Goal: Task Accomplishment & Management: Manage account settings

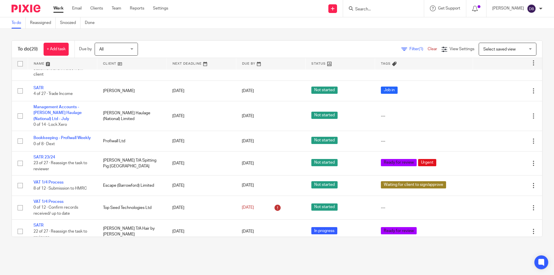
scroll to position [365, 0]
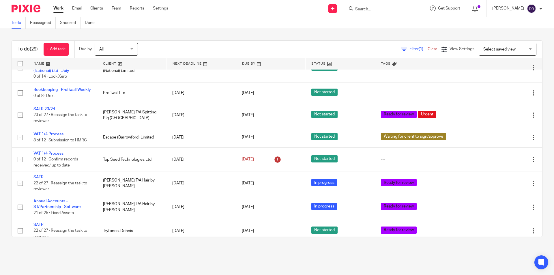
click at [58, 8] on link "Work" at bounding box center [58, 8] width 10 height 6
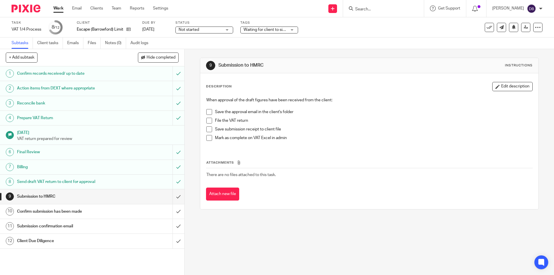
click at [206, 111] on span at bounding box center [209, 112] width 6 height 6
click at [208, 121] on span at bounding box center [209, 121] width 6 height 6
click at [207, 131] on span at bounding box center [209, 129] width 6 height 6
click at [207, 137] on span at bounding box center [209, 138] width 6 height 6
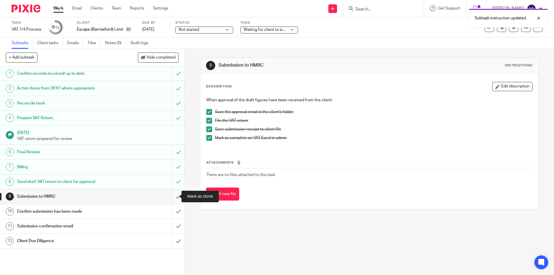
click at [173, 196] on input "submit" at bounding box center [92, 196] width 184 height 14
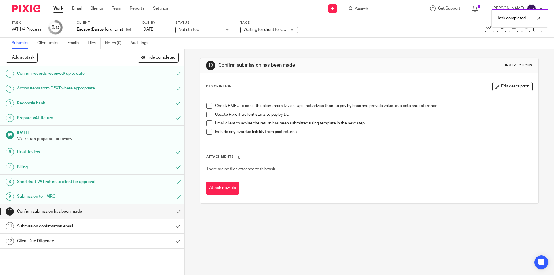
click at [208, 106] on span at bounding box center [209, 106] width 6 height 6
click at [206, 124] on span at bounding box center [209, 123] width 6 height 6
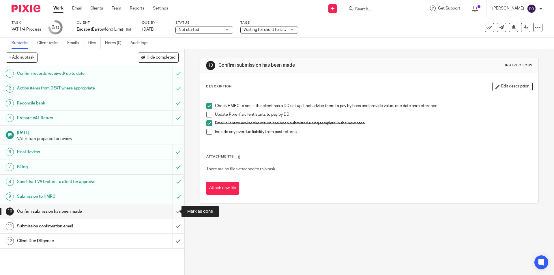
click at [171, 211] on input "submit" at bounding box center [92, 211] width 184 height 14
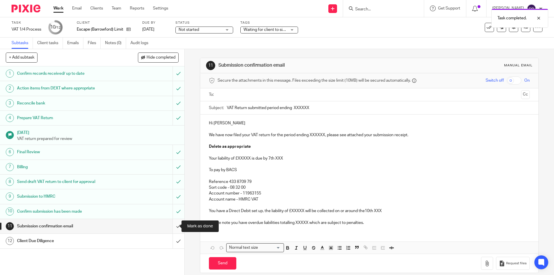
click at [173, 225] on input "submit" at bounding box center [92, 226] width 184 height 14
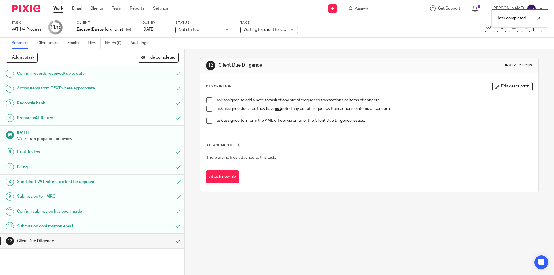
click at [207, 107] on span at bounding box center [209, 109] width 6 height 6
click at [269, 28] on span "Waiting for client to sign/approve" at bounding box center [272, 30] width 59 height 4
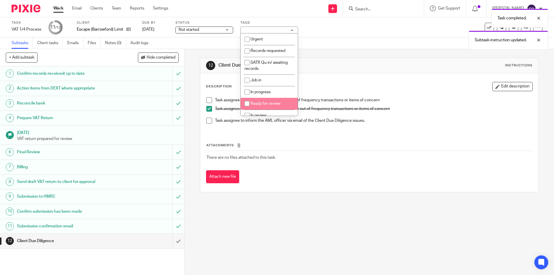
scroll to position [72, 0]
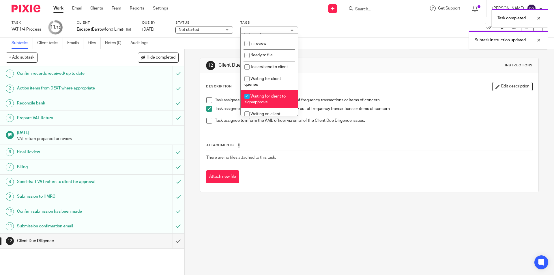
click at [268, 97] on span "Waiting for client to sign/approve" at bounding box center [264, 99] width 41 height 10
checkbox input "false"
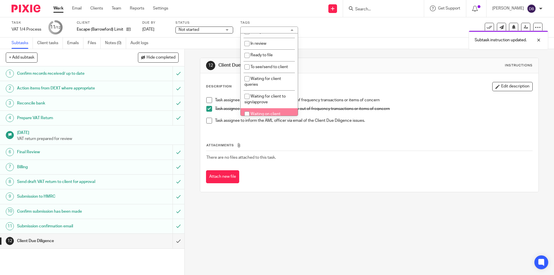
click at [187, 126] on div "12 Client Due Diligence Instructions Description Edit description Task assignee…" at bounding box center [369, 162] width 369 height 226
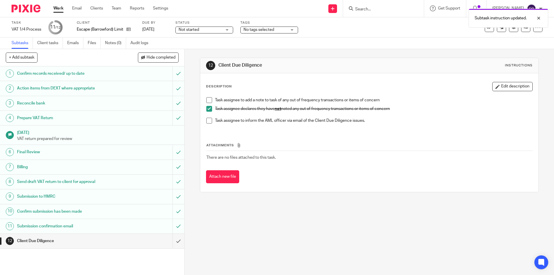
click at [217, 28] on span "Not started" at bounding box center [200, 30] width 43 height 6
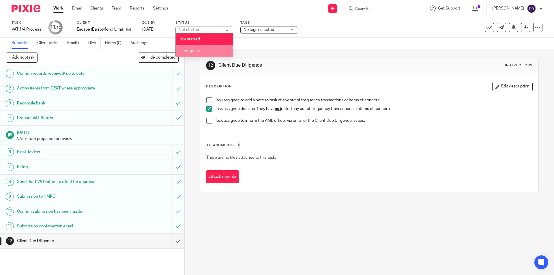
click at [203, 51] on li "In progress" at bounding box center [204, 51] width 57 height 12
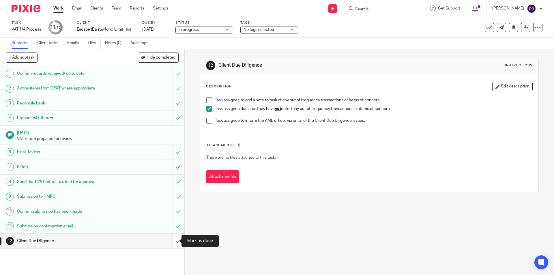
click at [172, 243] on input "submit" at bounding box center [92, 241] width 184 height 14
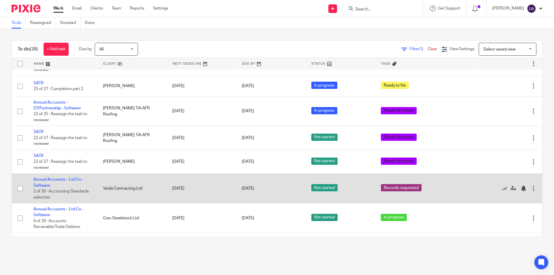
scroll to position [483, 0]
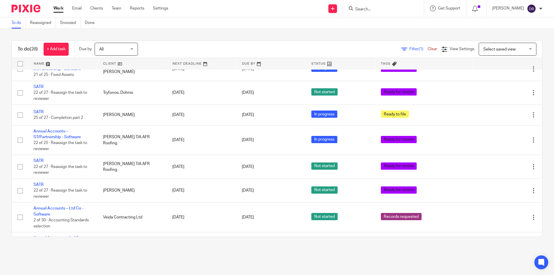
click at [233, 9] on div "Send new email Create task Add client Request signature Get Support Contact via…" at bounding box center [365, 8] width 377 height 17
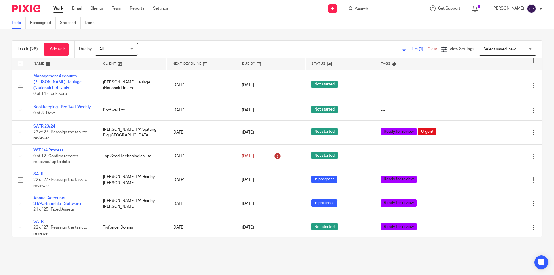
scroll to position [339, 0]
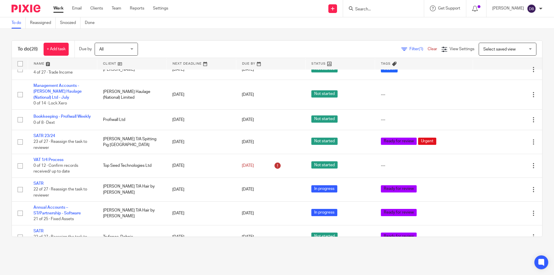
click at [57, 7] on link "Work" at bounding box center [58, 8] width 10 height 6
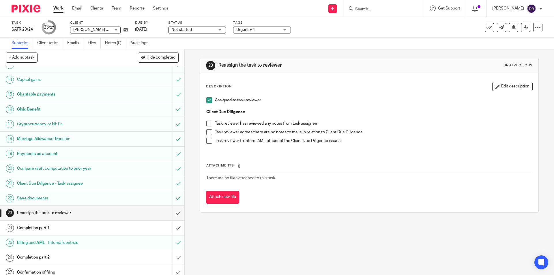
scroll to position [197, 0]
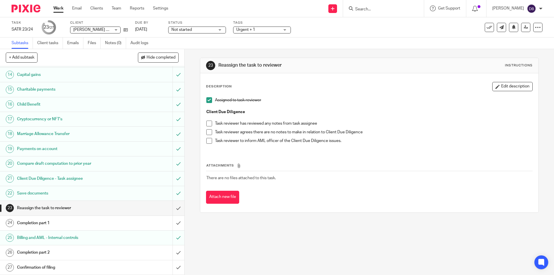
click at [208, 131] on span at bounding box center [209, 132] width 6 height 6
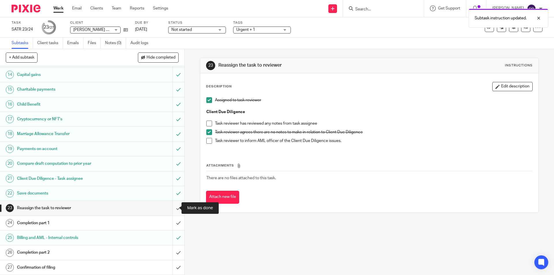
click at [173, 209] on input "submit" at bounding box center [92, 208] width 184 height 14
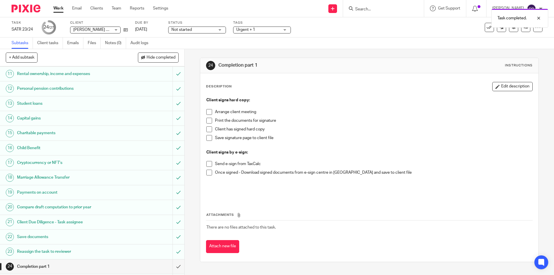
scroll to position [197, 0]
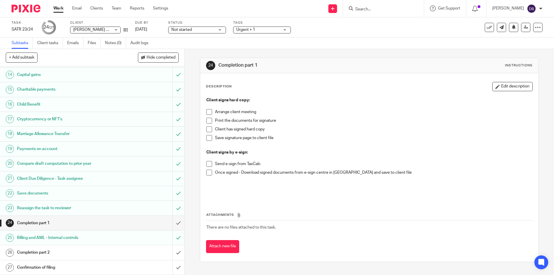
click at [264, 29] on span "Urgent + 1" at bounding box center [257, 30] width 43 height 6
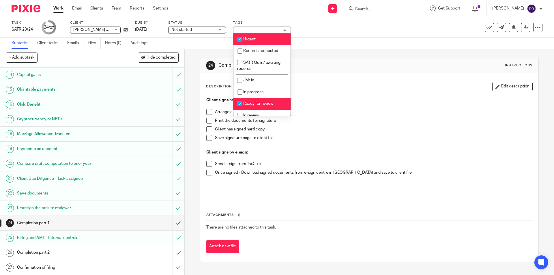
click at [259, 103] on span "Ready for review" at bounding box center [258, 104] width 30 height 4
checkbox input "false"
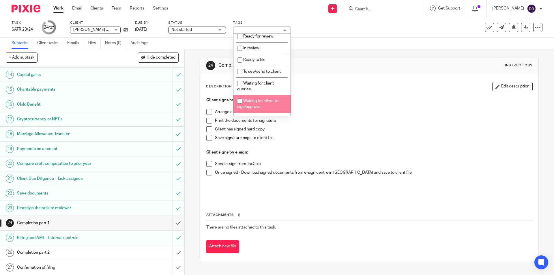
scroll to position [96, 0]
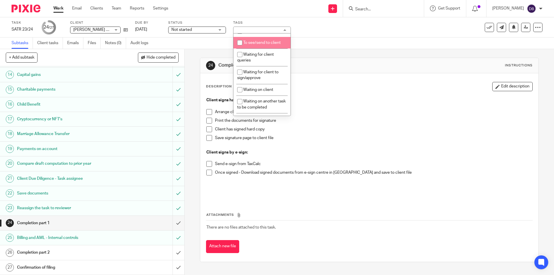
click at [255, 40] on li "To see/send to client" at bounding box center [261, 43] width 57 height 12
checkbox input "true"
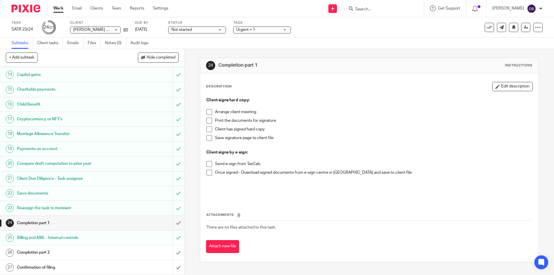
click at [189, 121] on div "24 Completion part 1 Instructions Description Edit description Client signs har…" at bounding box center [369, 162] width 369 height 226
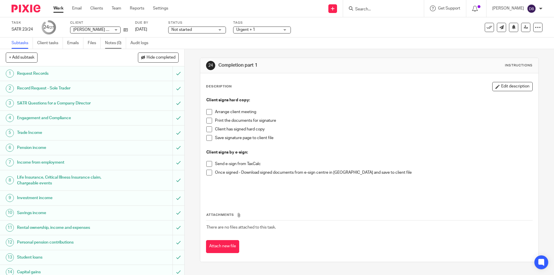
click at [115, 42] on link "Notes (0)" at bounding box center [115, 42] width 21 height 11
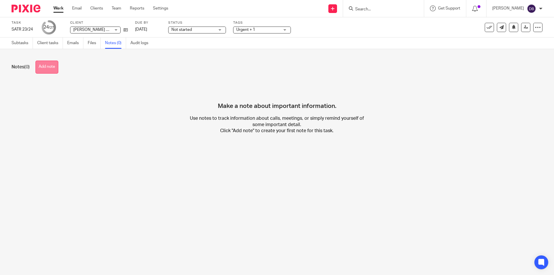
click at [51, 68] on button "Add note" at bounding box center [46, 67] width 23 height 13
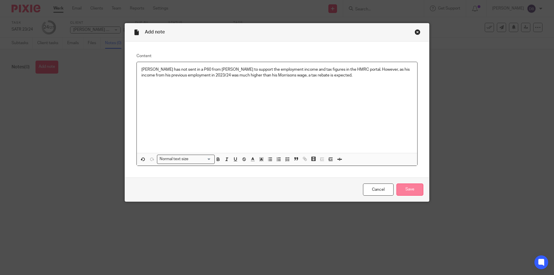
click at [409, 192] on input "Save" at bounding box center [409, 189] width 27 height 12
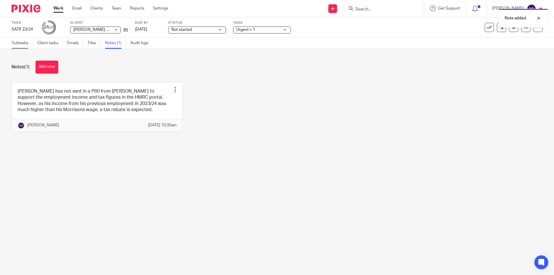
click at [26, 43] on link "Subtasks" at bounding box center [22, 42] width 21 height 11
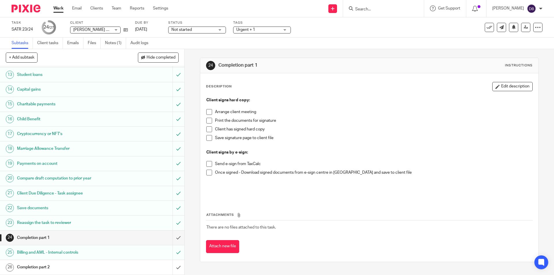
scroll to position [197, 0]
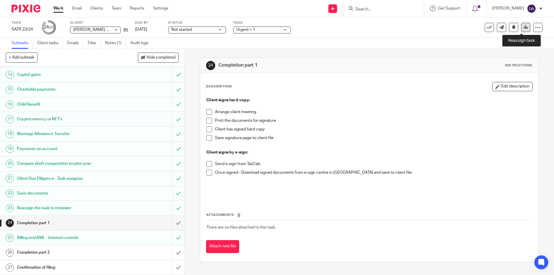
click at [523, 27] on icon at bounding box center [525, 27] width 4 height 4
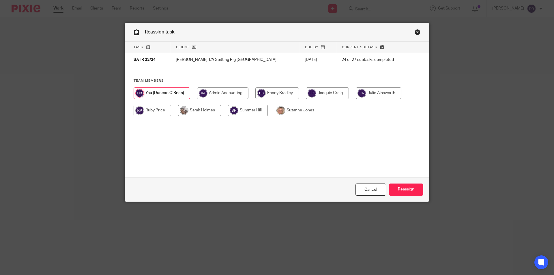
click at [157, 109] on input "radio" at bounding box center [152, 111] width 37 height 12
radio input "true"
click at [408, 187] on input "Reassign" at bounding box center [406, 189] width 34 height 12
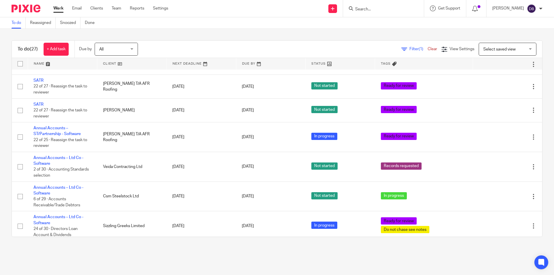
scroll to position [490, 0]
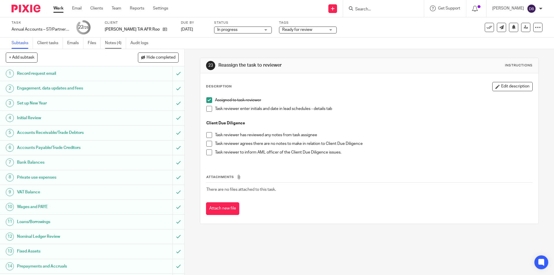
click at [112, 42] on link "Notes (4)" at bounding box center [115, 42] width 21 height 11
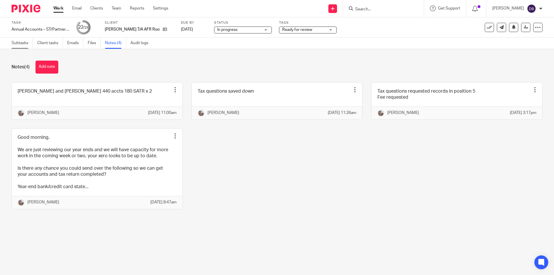
click at [20, 43] on link "Subtasks" at bounding box center [22, 42] width 21 height 11
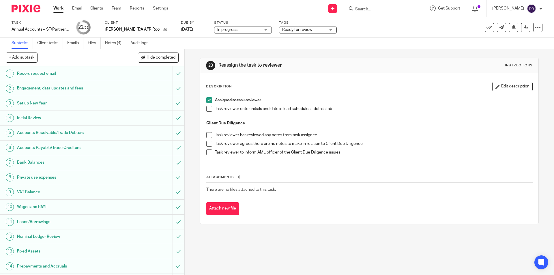
click at [315, 32] on span "Ready for review" at bounding box center [303, 30] width 43 height 6
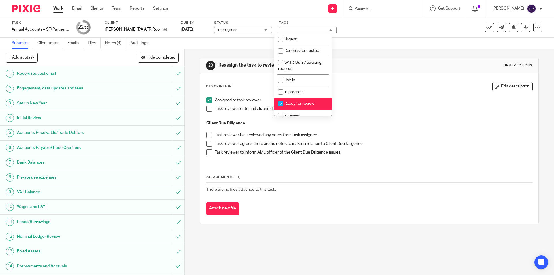
click at [292, 105] on span "Ready for review" at bounding box center [299, 104] width 30 height 4
checkbox input "false"
click at [291, 111] on li "In review" at bounding box center [302, 116] width 57 height 12
checkbox input "true"
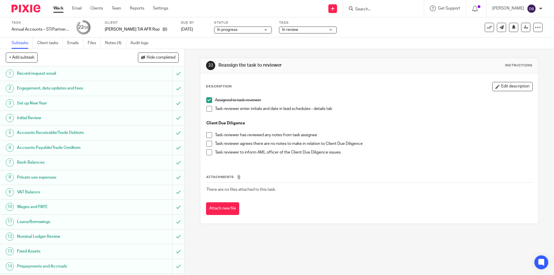
click at [193, 150] on div "23 Reassign the task to reviewer Instructions Description Edit description Assi…" at bounding box center [369, 162] width 369 height 226
click at [207, 142] on span at bounding box center [209, 144] width 6 height 6
click at [208, 105] on li "Assigned to task reviewer" at bounding box center [369, 101] width 326 height 9
click at [208, 108] on span at bounding box center [209, 109] width 6 height 6
click at [114, 43] on link "Notes (4)" at bounding box center [115, 42] width 21 height 11
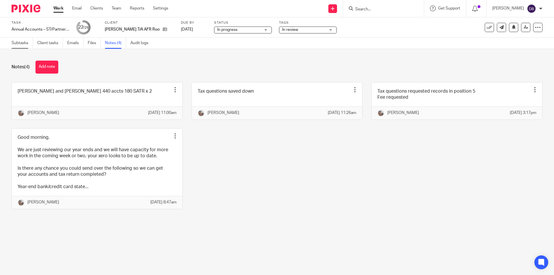
click at [18, 44] on link "Subtasks" at bounding box center [22, 42] width 21 height 11
